Goal: Task Accomplishment & Management: Manage account settings

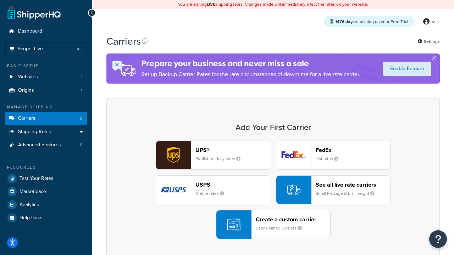
click at [273, 190] on div "UPS® Published daily rates FedEx List rates USPS Online rates See all live rate…" at bounding box center [273, 190] width 319 height 99
click at [353, 150] on header "FedEx" at bounding box center [353, 150] width 74 height 7
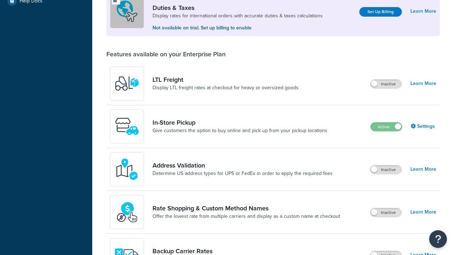
scroll to position [217, 0]
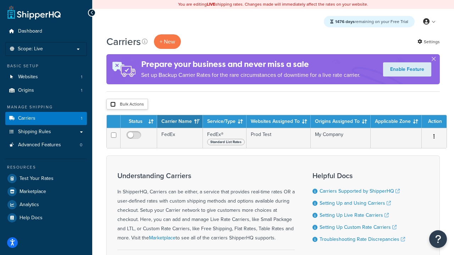
click at [113, 105] on input "checkbox" at bounding box center [112, 104] width 5 height 5
checkbox input "true"
click at [0, 0] on button "Delete" at bounding box center [0, 0] width 0 height 0
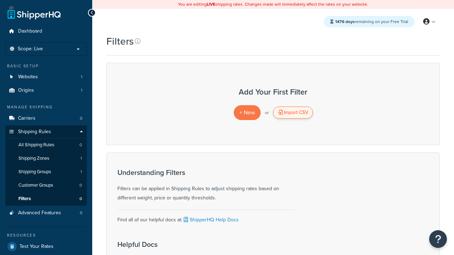
click at [293, 113] on div "Import CSV" at bounding box center [293, 113] width 40 height 12
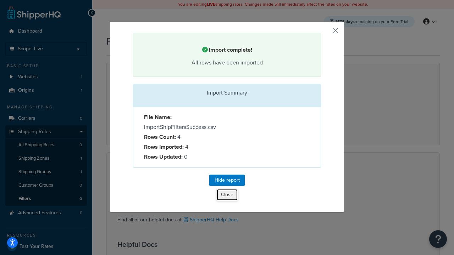
click at [227, 195] on button "Close" at bounding box center [227, 195] width 22 height 12
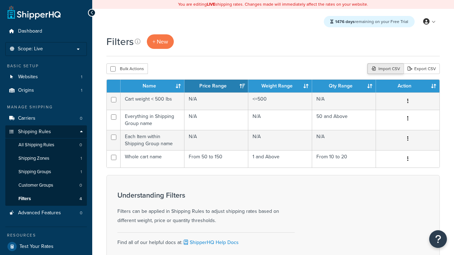
click at [385, 70] on div "Import CSV" at bounding box center [386, 68] width 36 height 11
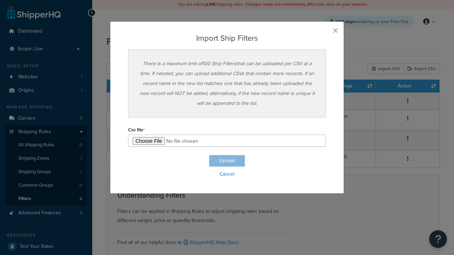
click at [227, 141] on input "file" at bounding box center [227, 141] width 198 height 12
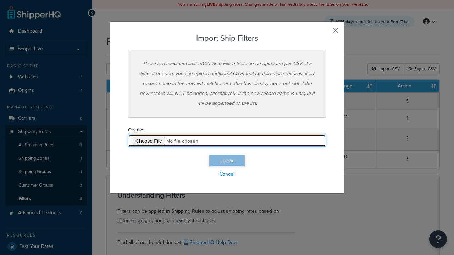
type input "C:\fakepath\importShipFiltersFailure.csv"
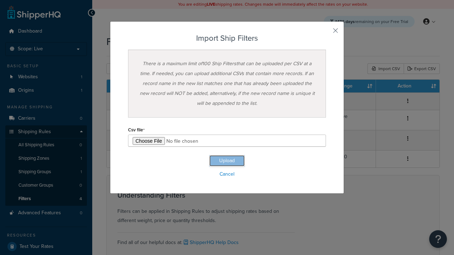
click at [227, 161] on button "Upload" at bounding box center [226, 160] width 35 height 11
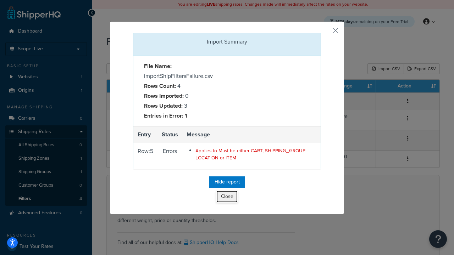
click at [227, 198] on button "Close" at bounding box center [226, 197] width 21 height 12
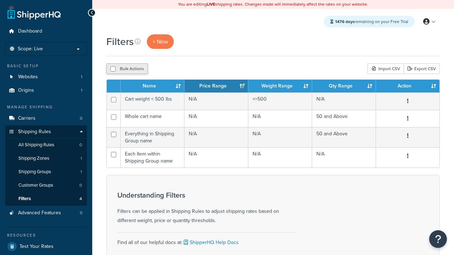
click at [127, 70] on button "Bulk Actions" at bounding box center [127, 68] width 42 height 11
checkbox input "true"
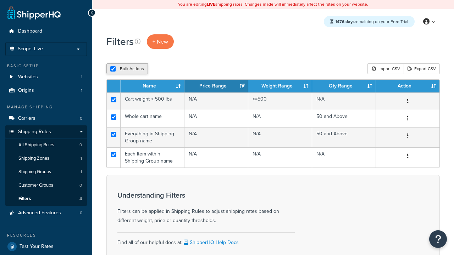
checkbox input "true"
click at [0, 0] on button "Delete" at bounding box center [0, 0] width 0 height 0
